Goal: Task Accomplishment & Management: Use online tool/utility

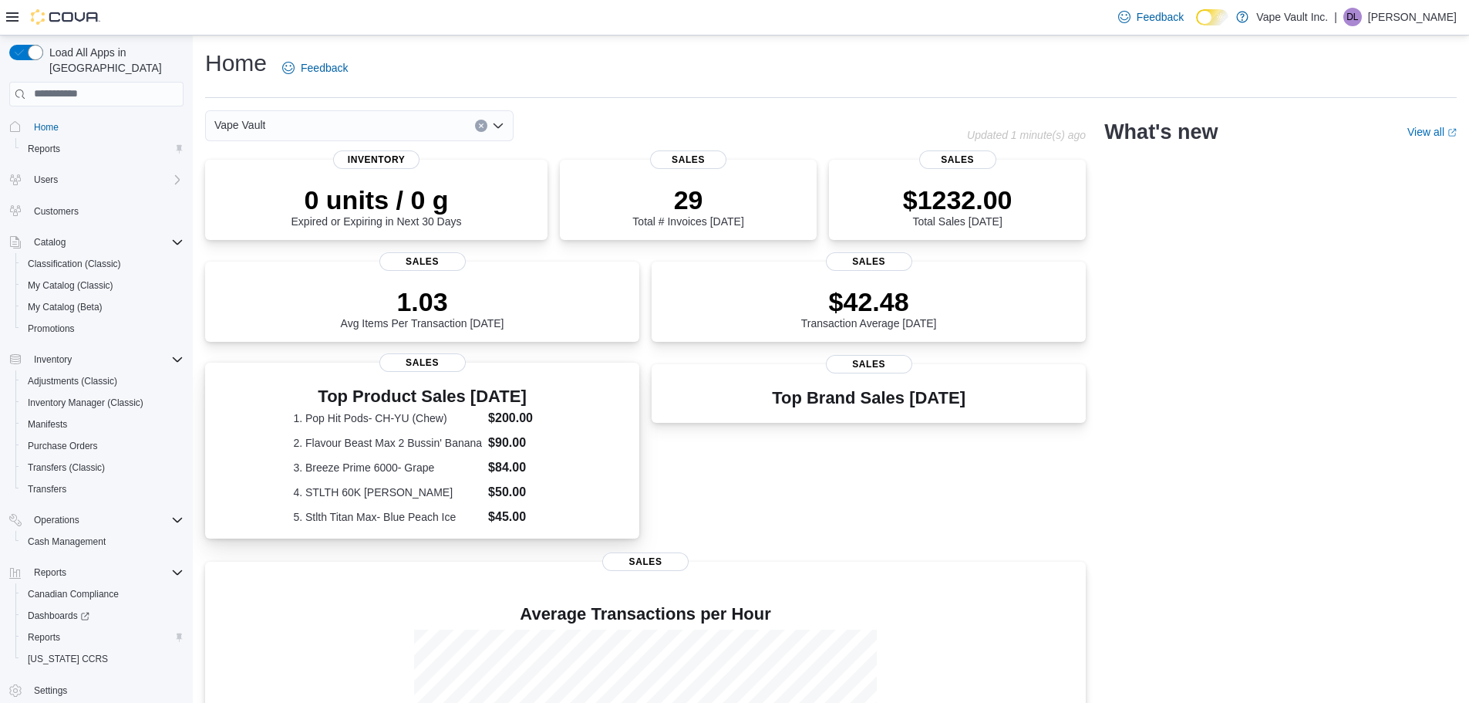
scroll to position [213, 0]
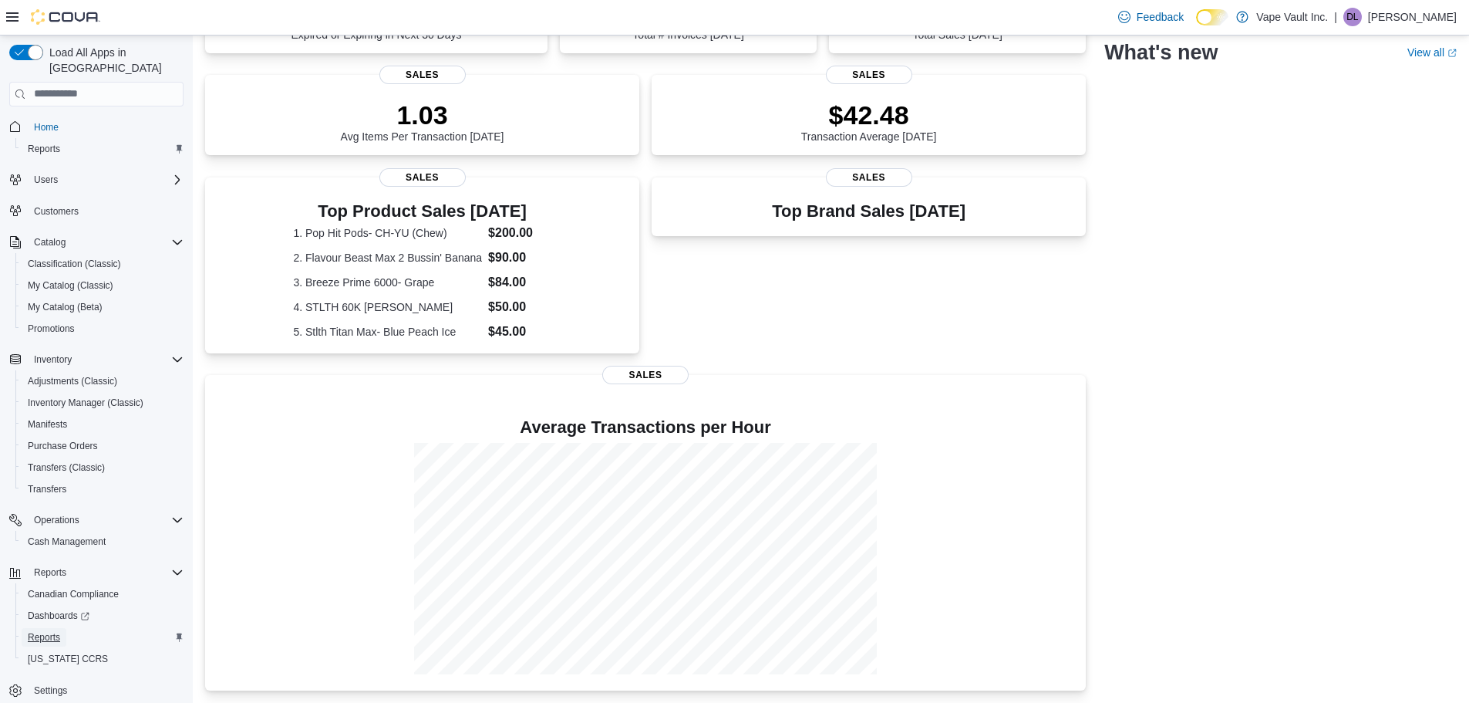
click at [55, 631] on span "Reports" at bounding box center [44, 637] width 32 height 12
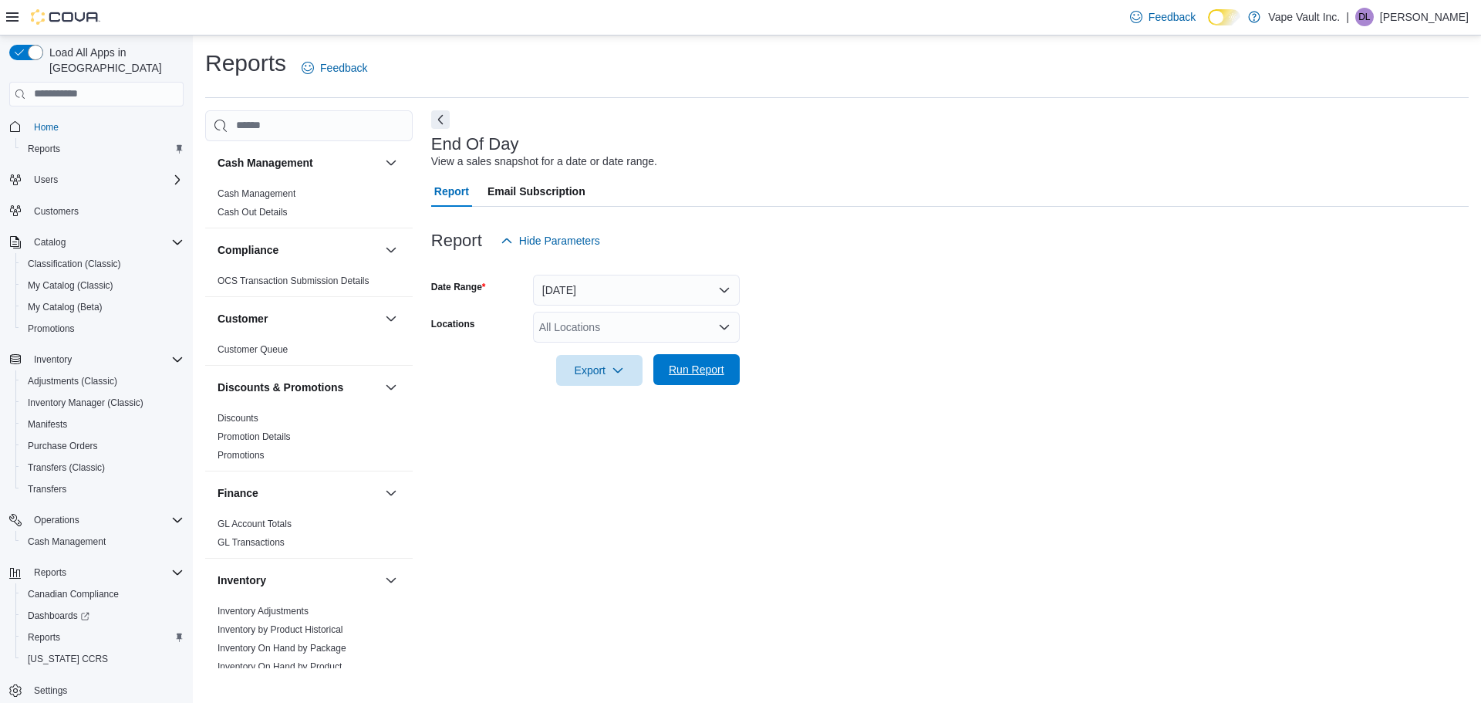
click at [690, 376] on span "Run Report" at bounding box center [697, 369] width 56 height 15
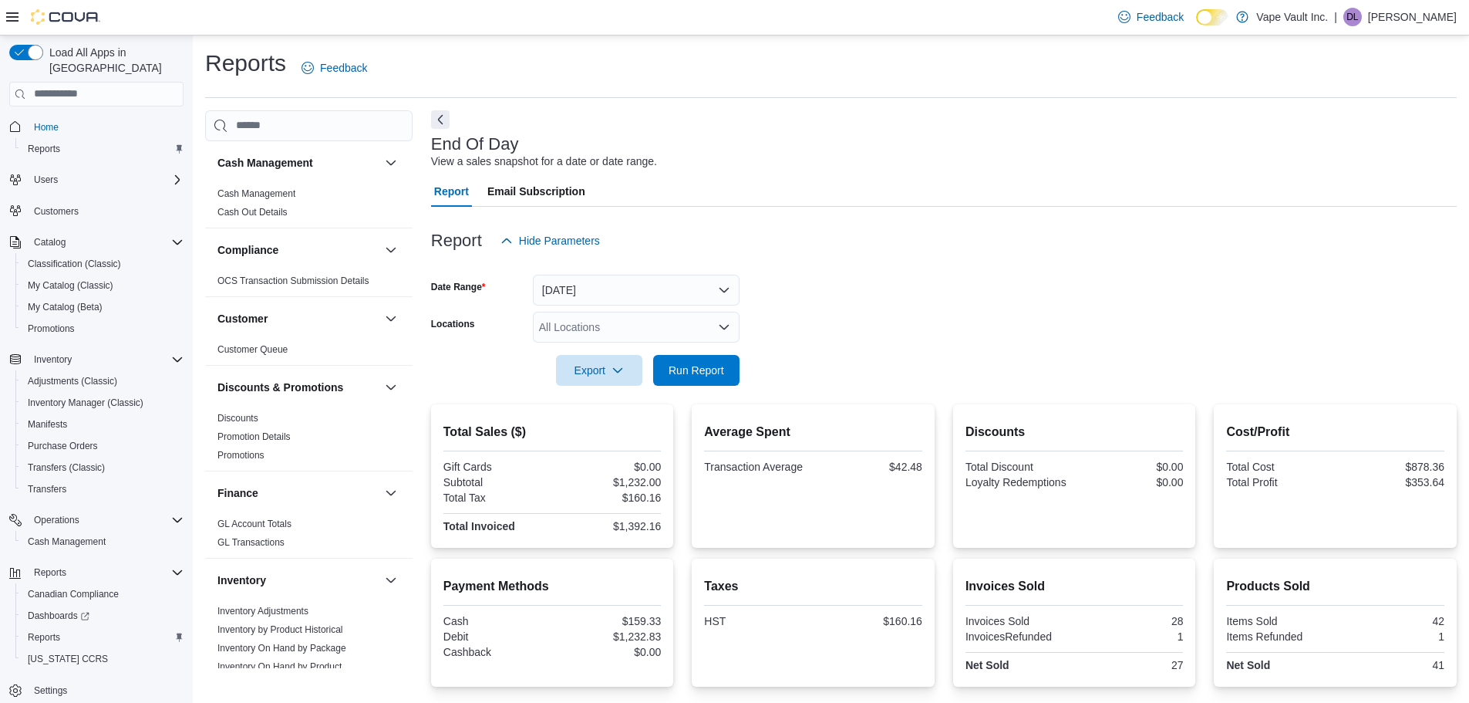
scroll to position [77, 0]
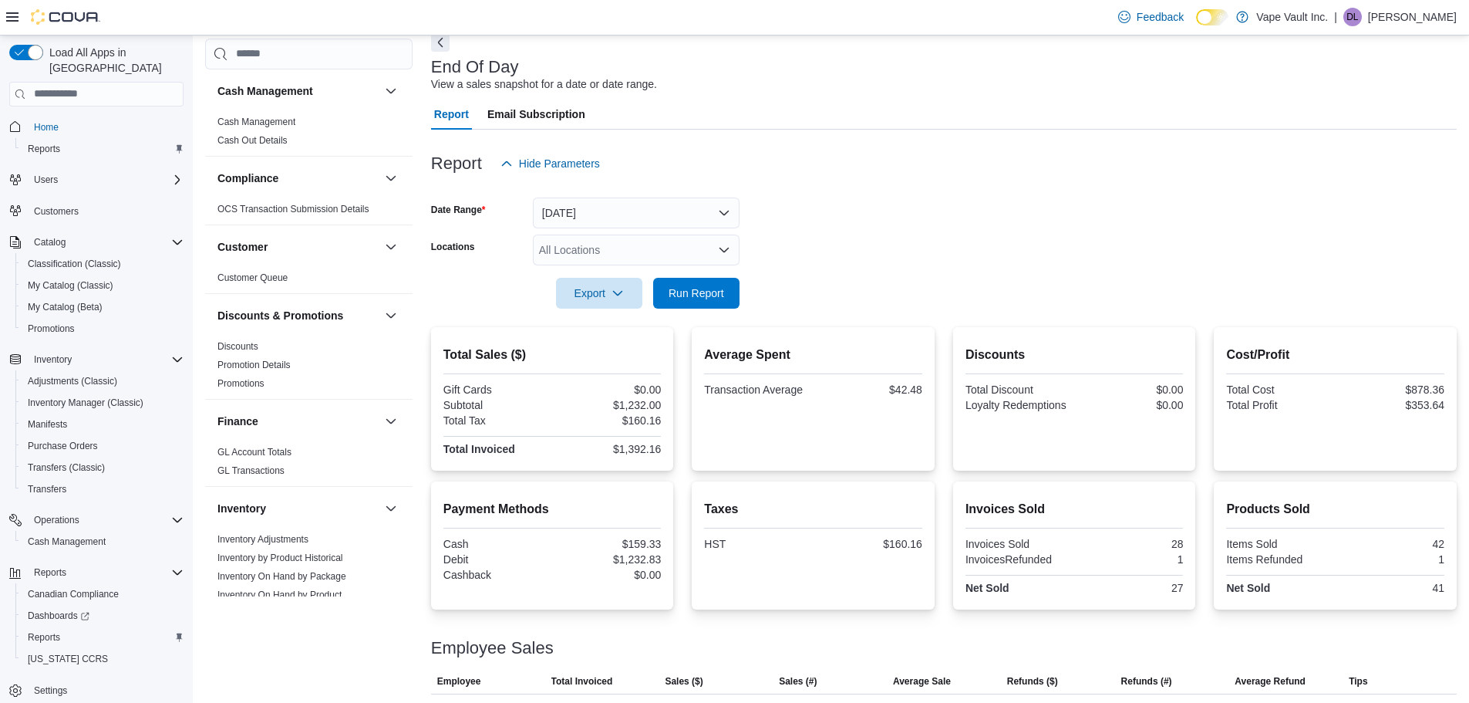
click at [1409, 15] on p "[PERSON_NAME]" at bounding box center [1412, 17] width 89 height 19
click at [1364, 146] on span "Sign Out" at bounding box center [1358, 150] width 42 height 15
